Goal: Find specific page/section: Find specific page/section

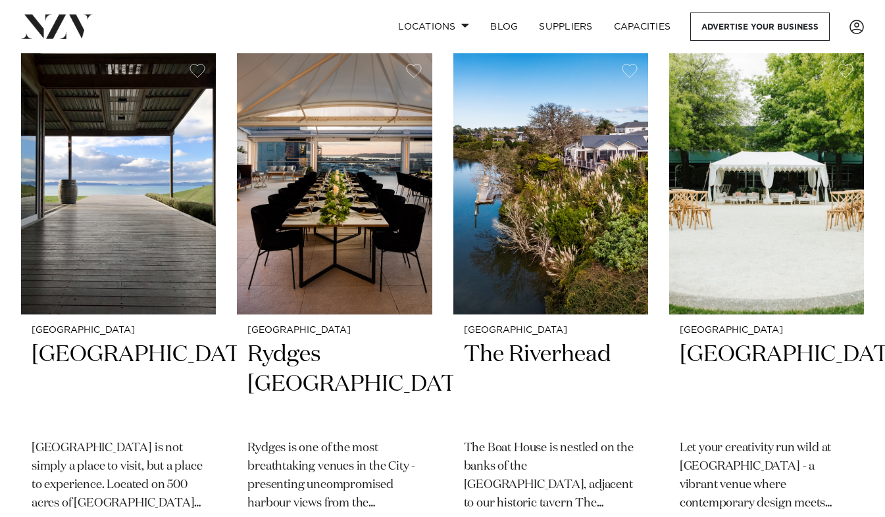
scroll to position [1080, 0]
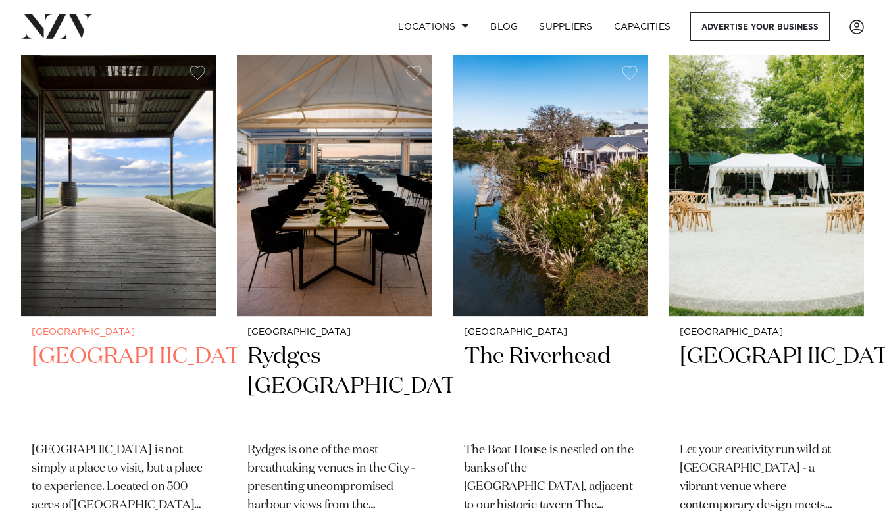
click at [132, 205] on img at bounding box center [118, 185] width 195 height 261
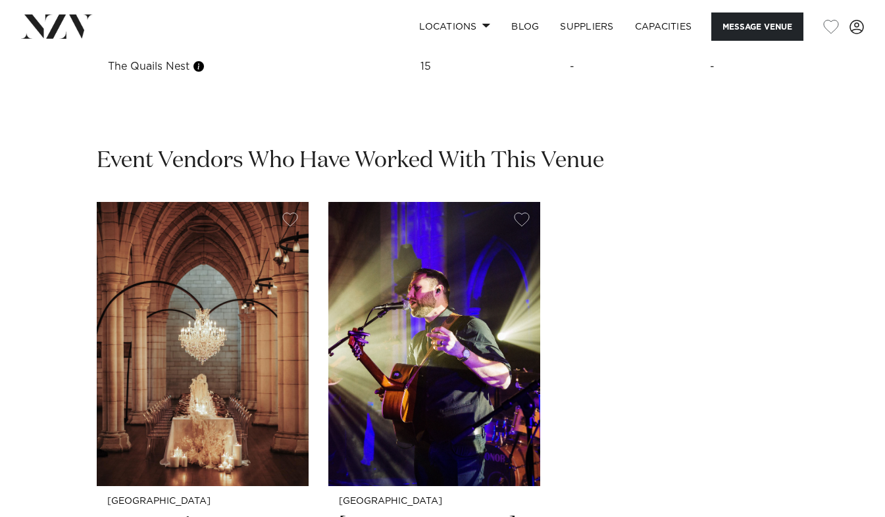
scroll to position [1926, 0]
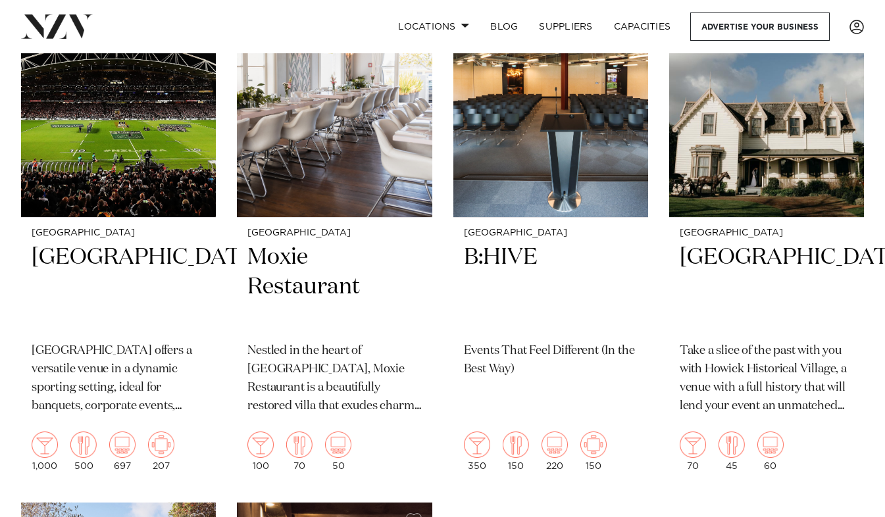
scroll to position [6935, 0]
